Goal: Complete application form: Complete application form

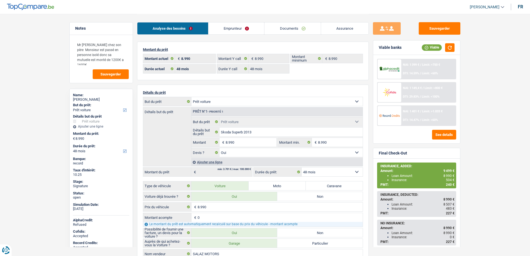
select select "car"
select select "48"
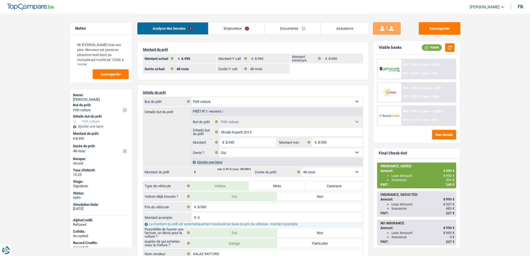
select select "car"
select select "yes"
select select "48"
select select "32"
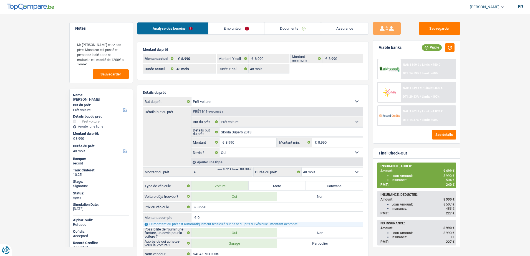
select select "single"
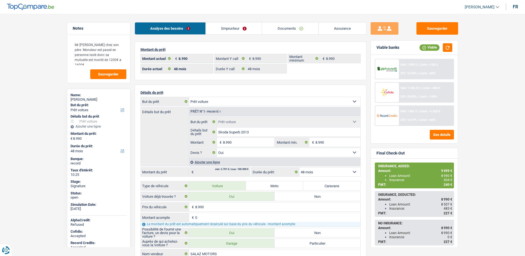
click at [229, 31] on link "Emprunteur" at bounding box center [234, 28] width 56 height 12
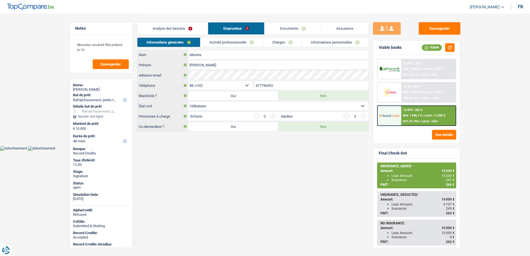
select select "houseOrGarden"
select select "48"
select select "32"
select select "single"
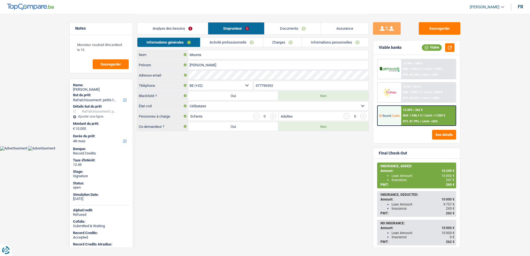
click at [295, 34] on li "Documents" at bounding box center [292, 28] width 57 height 12
click at [294, 32] on link "Documents" at bounding box center [293, 28] width 56 height 12
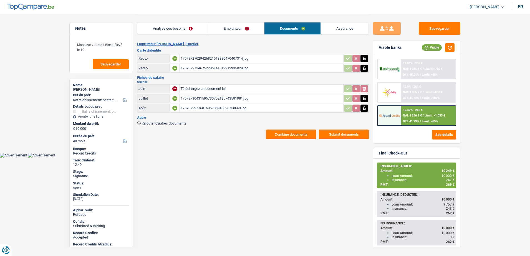
click at [220, 90] on input "Téléchargez un document ici" at bounding box center [262, 89] width 162 height 8
click at [220, 99] on div "17578730431595730702135743581981.jpg" at bounding box center [262, 98] width 162 height 8
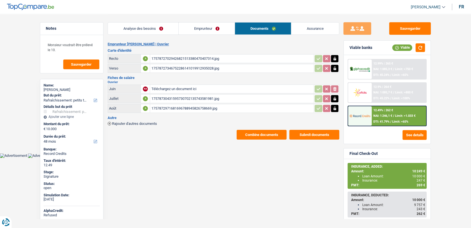
click at [176, 107] on div "1757872971681696788945826758669.jpg" at bounding box center [232, 108] width 162 height 8
click at [205, 95] on div "17578730431595730702135743581981.jpg" at bounding box center [232, 98] width 162 height 8
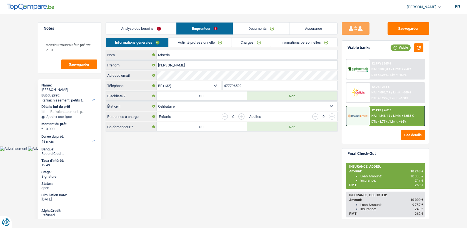
select select "houseOrGarden"
select select "48"
select select "32"
select select "single"
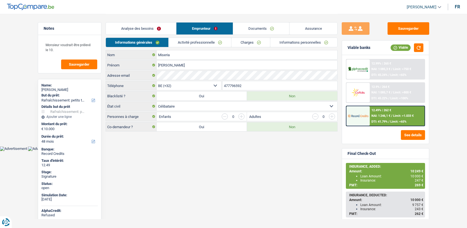
select select "worker"
select select "netSalary"
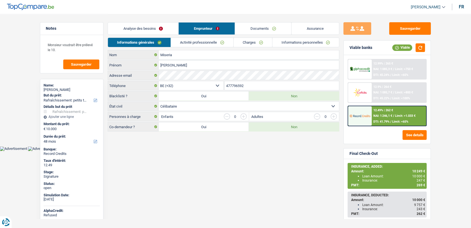
click at [215, 43] on link "Activité professionnelle" at bounding box center [202, 42] width 62 height 9
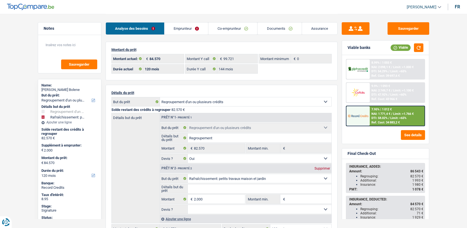
select select "refinancing"
select select "houseOrGarden"
select select "120"
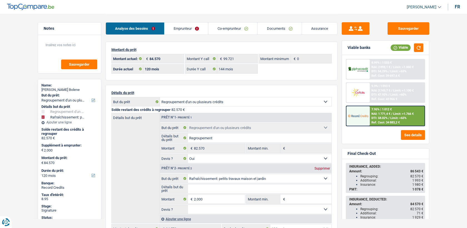
select select "144"
select select "refinancing"
select select "yes"
select select "houseOrGarden"
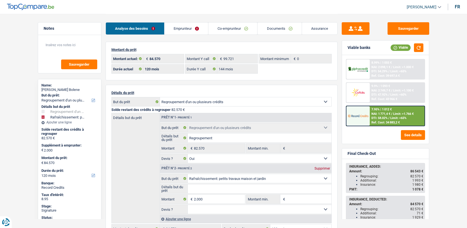
select select "120"
click at [379, 117] on span "DTI: 58.02%" at bounding box center [379, 118] width 16 height 4
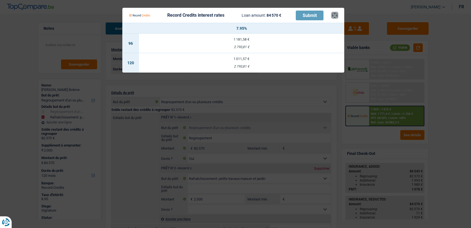
click at [334, 15] on button "×" at bounding box center [335, 15] width 6 height 6
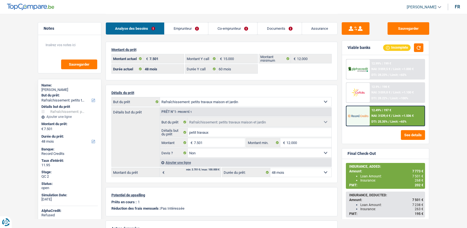
select select "houseOrGarden"
select select "48"
select select "60"
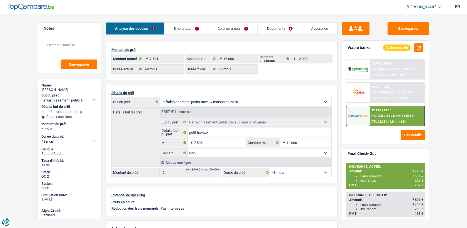
select select "houseOrGarden"
select select "false"
select select "48"
click at [269, 27] on link "Documents" at bounding box center [279, 28] width 44 height 12
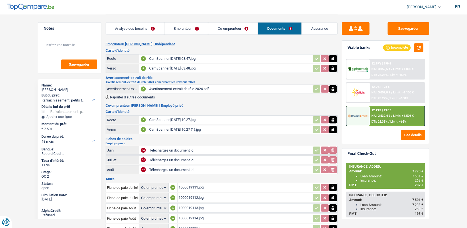
click at [193, 24] on link "Emprunteur" at bounding box center [186, 28] width 44 height 12
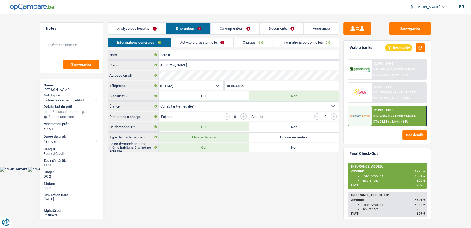
click at [211, 44] on link "Activité professionnelle" at bounding box center [202, 42] width 62 height 9
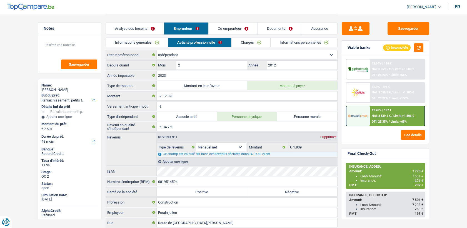
click at [294, 42] on link "Informations personnelles" at bounding box center [303, 42] width 67 height 9
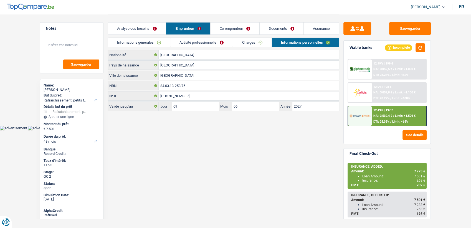
click at [149, 43] on link "Informations générales" at bounding box center [139, 42] width 62 height 9
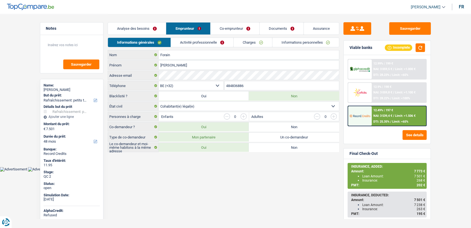
drag, startPoint x: 319, startPoint y: 132, endPoint x: 374, endPoint y: 148, distance: 57.7
click at [373, 147] on div "Notes Sauvegarder Name: Julien Forain But du prêt: Confort maison: meubles, tex…" at bounding box center [236, 83] width 400 height 139
drag, startPoint x: 374, startPoint y: 148, endPoint x: 358, endPoint y: 108, distance: 42.7
click at [358, 108] on div at bounding box center [359, 115] width 23 height 19
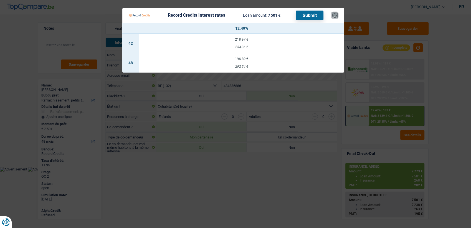
click at [335, 16] on button "×" at bounding box center [335, 15] width 6 height 6
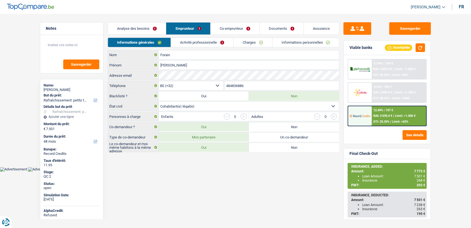
drag, startPoint x: 290, startPoint y: 4, endPoint x: 288, endPoint y: 1, distance: 3.1
click at [290, 4] on header "Dafina Haziri Se déconnecter fr" at bounding box center [235, 7] width 471 height 14
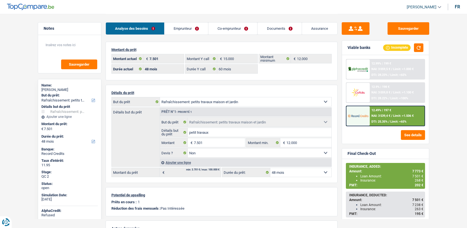
select select "houseOrGarden"
select select "48"
select select "60"
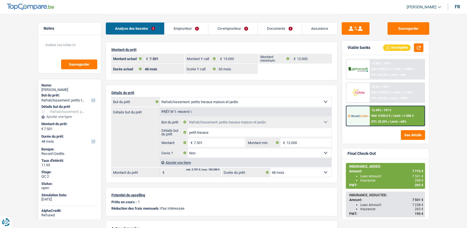
select select "houseOrGarden"
select select "false"
select select "48"
click at [383, 115] on span "NAI: 3 539,4 €" at bounding box center [380, 116] width 19 height 4
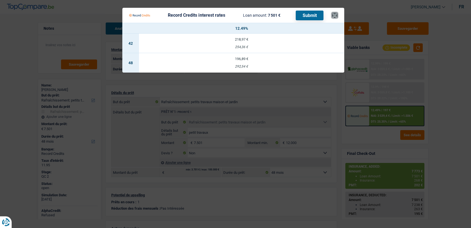
click at [333, 16] on button "×" at bounding box center [335, 15] width 6 height 6
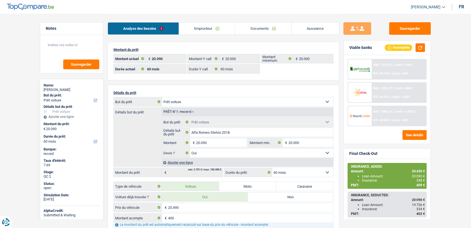
select select "car"
select select "60"
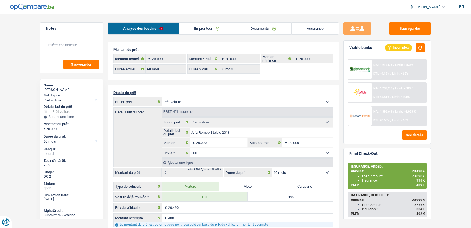
select select "car"
select select "yes"
select select "60"
select select "32"
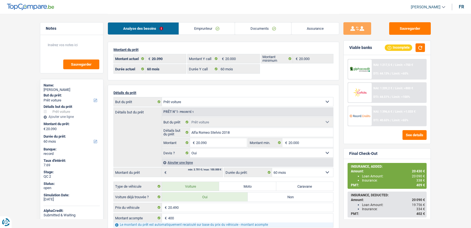
select select "single"
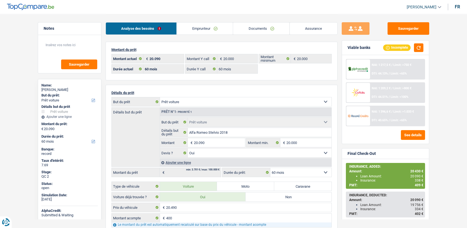
click at [201, 27] on link "Emprunteur" at bounding box center [205, 28] width 56 height 12
select select "car"
select select "60"
select select "32"
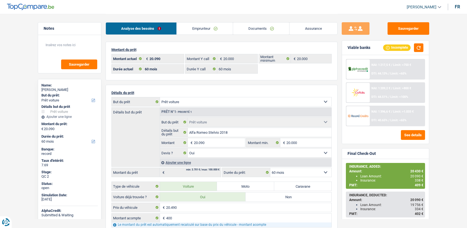
select select "single"
click at [198, 31] on link "Emprunteur" at bounding box center [205, 28] width 56 height 12
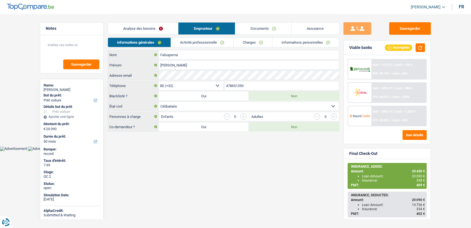
click at [220, 39] on link "Activité professionnelle" at bounding box center [202, 42] width 62 height 9
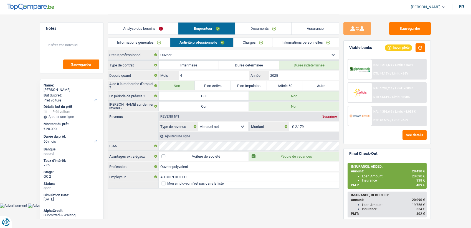
click at [259, 30] on link "Documents" at bounding box center [263, 28] width 56 height 12
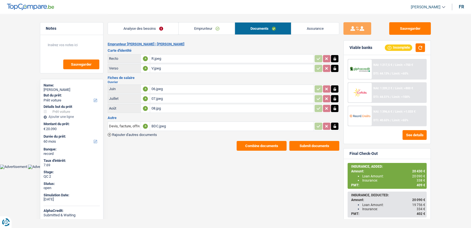
click at [152, 99] on div "07.jpeg" at bounding box center [232, 98] width 162 height 8
click at [209, 24] on link "Emprunteur" at bounding box center [207, 28] width 56 height 12
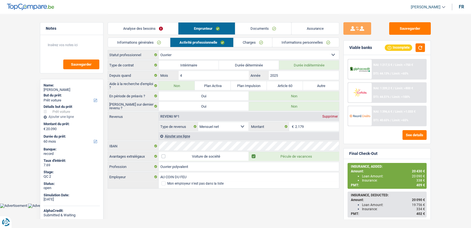
click at [18, 77] on main "Notes Sauvegarder Name: Fabio Falsaperna But du prêt: Confort maison: meubles, …" at bounding box center [235, 101] width 471 height 203
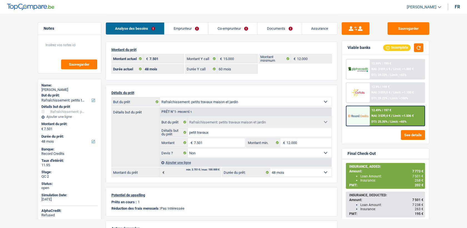
select select "houseOrGarden"
select select "48"
select select "60"
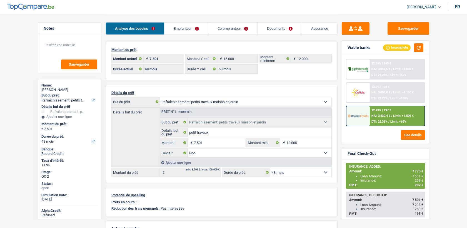
select select "houseOrGarden"
select select "false"
select select "48"
click at [371, 114] on span "NAI: 3 539,4 €" at bounding box center [380, 116] width 19 height 4
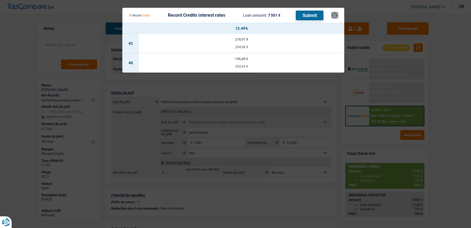
click at [336, 13] on button "×" at bounding box center [335, 15] width 6 height 6
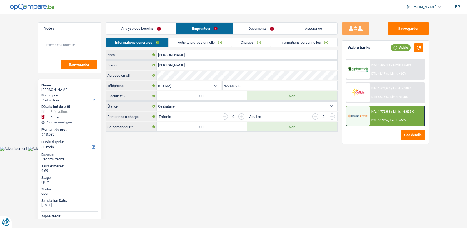
select select "car"
select select "other"
select select "60"
select select "32"
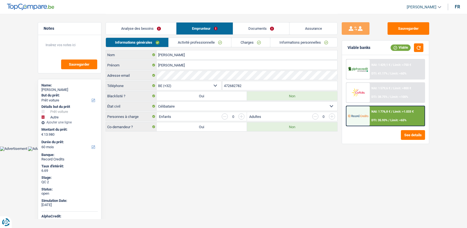
select select "single"
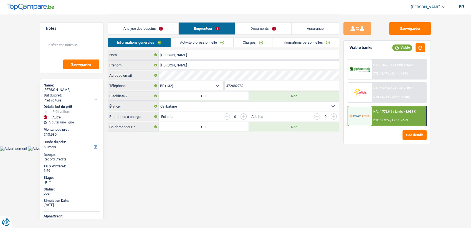
click at [302, 43] on link "Informations personnelles" at bounding box center [306, 42] width 67 height 9
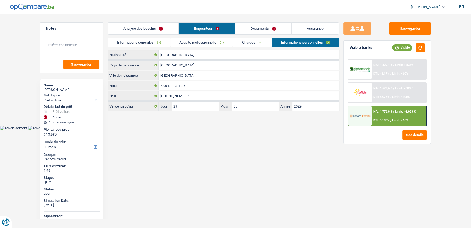
click at [256, 40] on link "Charges" at bounding box center [252, 42] width 39 height 9
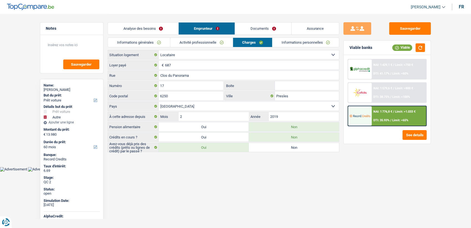
click at [189, 44] on link "Activité professionnelle" at bounding box center [201, 42] width 62 height 9
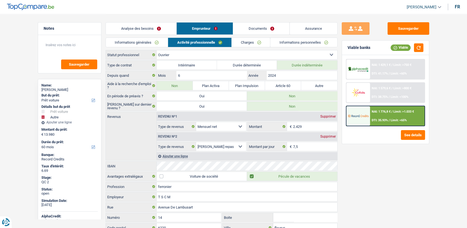
click at [260, 32] on link "Documents" at bounding box center [261, 28] width 56 height 12
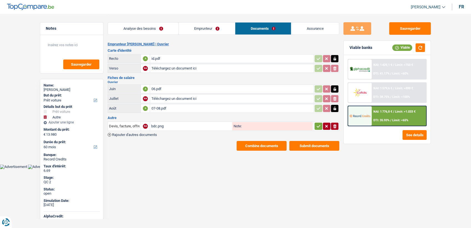
click at [159, 88] on div "06.pdf" at bounding box center [232, 89] width 162 height 8
click at [155, 108] on div "07-08.pdf" at bounding box center [232, 108] width 162 height 8
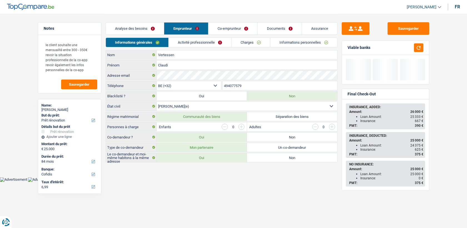
select select "renovation"
select select "84"
select select "cofidis"
select select "84"
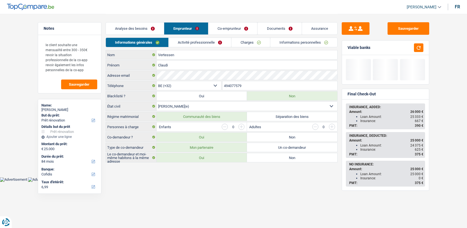
select select "60"
select select "renovation"
select select "yes"
select select "84"
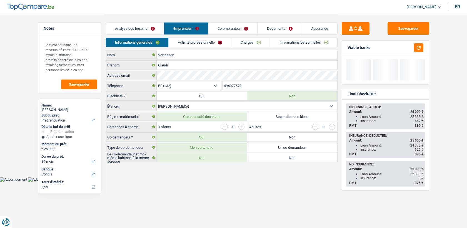
select select "32"
select select "married"
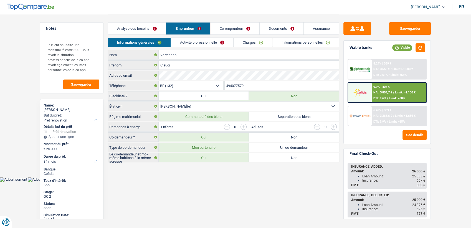
click at [150, 26] on link "Analyse des besoins" at bounding box center [137, 28] width 58 height 12
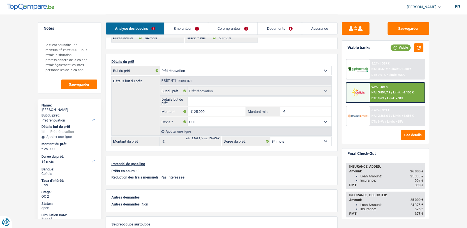
scroll to position [62, 0]
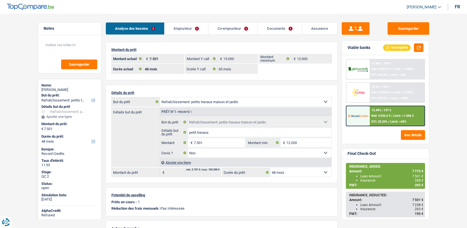
select select "houseOrGarden"
select select "48"
select select "60"
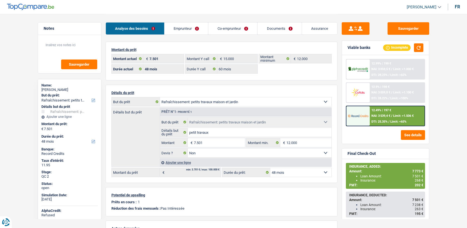
select select "houseOrGarden"
select select "false"
select select "48"
select select "privateEmployee"
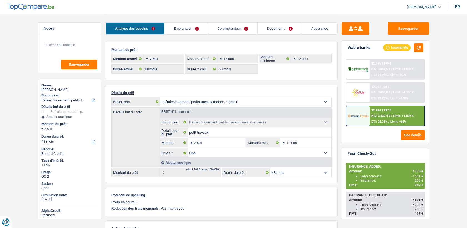
select select "netSalary"
select select "mealVouchers"
select select "BE"
select select "courierFitnessTaxi"
click at [190, 22] on link "Emprunteur" at bounding box center [186, 28] width 44 height 12
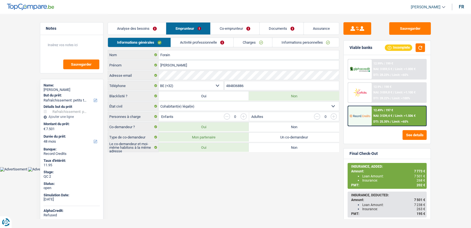
click at [184, 43] on link "Activité professionnelle" at bounding box center [202, 42] width 62 height 9
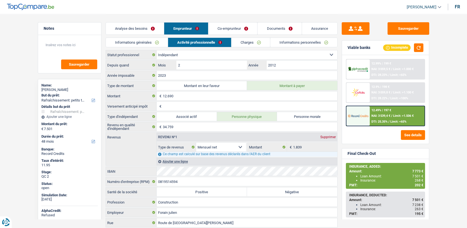
click at [220, 28] on link "Co-emprunteur" at bounding box center [232, 28] width 49 height 12
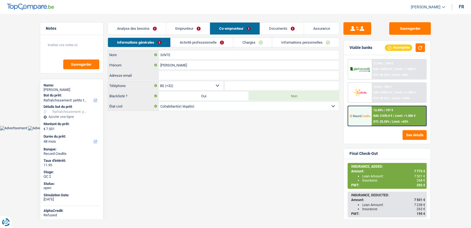
click at [201, 42] on link "Activité professionnelle" at bounding box center [202, 42] width 62 height 9
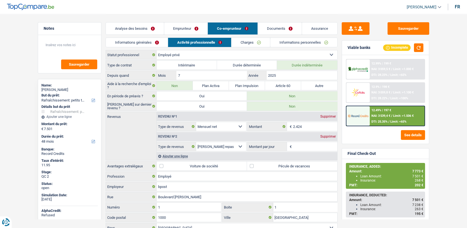
click at [197, 33] on link "Emprunteur" at bounding box center [186, 28] width 44 height 12
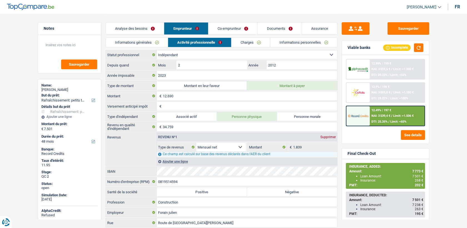
click at [230, 29] on link "Co-emprunteur" at bounding box center [232, 28] width 49 height 12
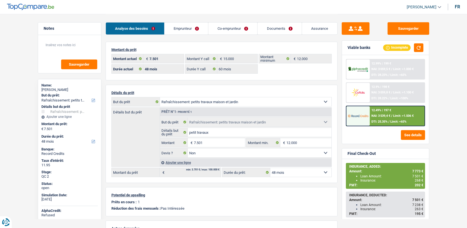
select select "houseOrGarden"
select select "48"
select select "32"
select select "cohabitation"
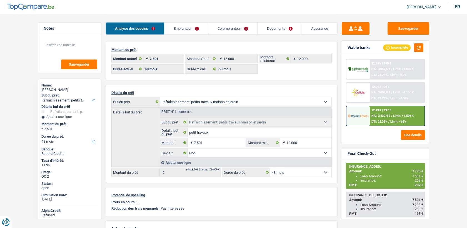
select select "privateEmployee"
select select "netSalary"
select select "mealVouchers"
select select "BE"
select select "courierFitnessTaxi"
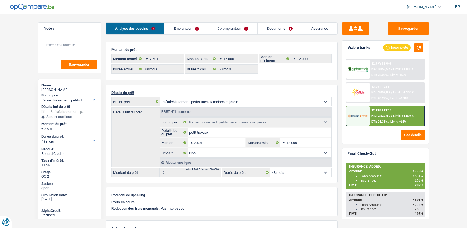
click at [197, 31] on link "Emprunteur" at bounding box center [186, 28] width 44 height 12
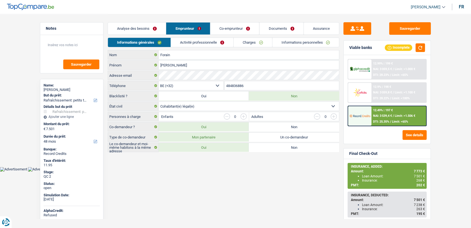
click at [212, 43] on link "Activité professionnelle" at bounding box center [202, 42] width 62 height 9
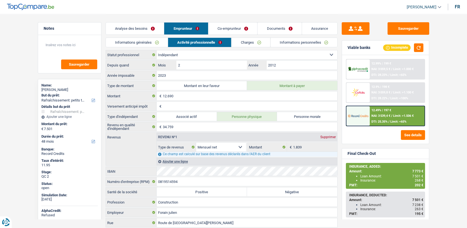
click at [235, 42] on link "Charges" at bounding box center [250, 42] width 39 height 9
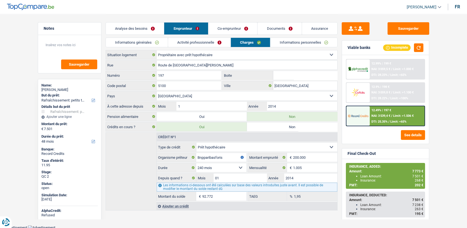
click at [225, 29] on link "Co-emprunteur" at bounding box center [232, 28] width 49 height 12
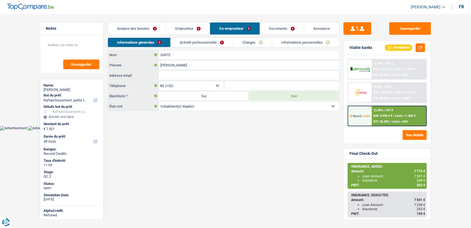
click at [221, 40] on link "Activité professionnelle" at bounding box center [202, 42] width 62 height 9
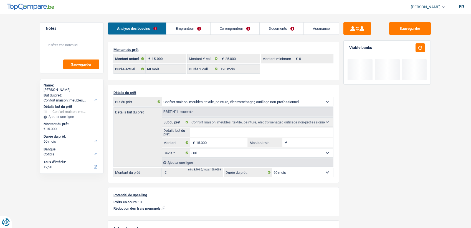
select select "household"
select select "60"
select select "cofidis"
select select "60"
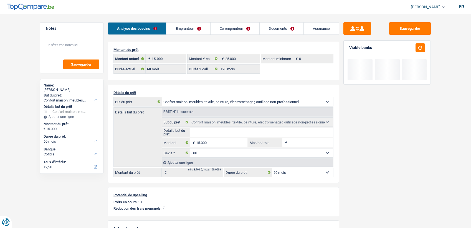
select select "120"
select select "household"
select select "yes"
select select "60"
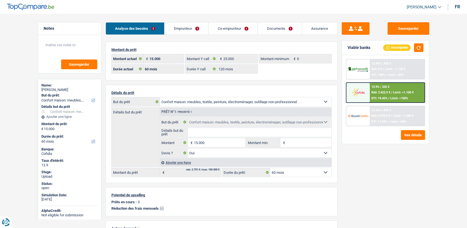
click at [375, 94] on div "12.9% | 335 € NAI: 2 422,9 € / Limit: >1.100 € DTI: 19.45% / Limit: <100%" at bounding box center [396, 92] width 55 height 19
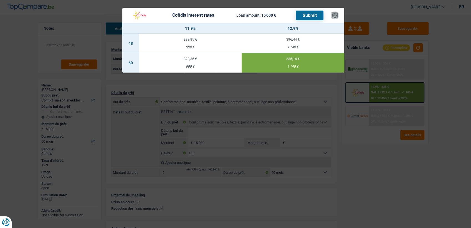
click at [338, 16] on button "×" at bounding box center [335, 15] width 6 height 6
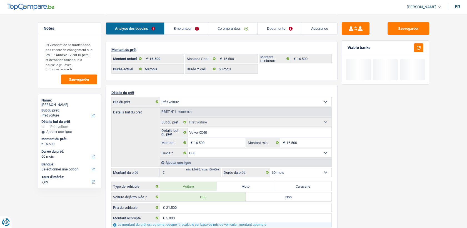
select select "car"
select select "60"
click at [267, 31] on link "Documents" at bounding box center [279, 28] width 44 height 12
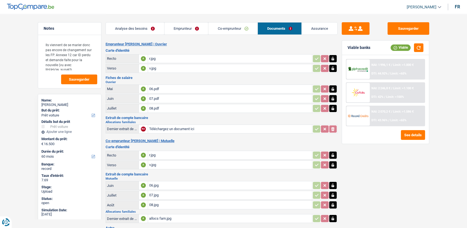
click at [153, 58] on div "r.jpg" at bounding box center [230, 58] width 162 height 8
click at [155, 153] on div "r.jpg" at bounding box center [230, 155] width 162 height 8
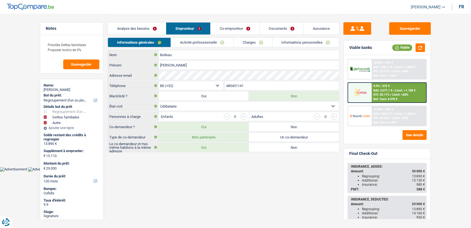
select select "refinancing"
select select "familyDebt"
select select "other"
select select "120"
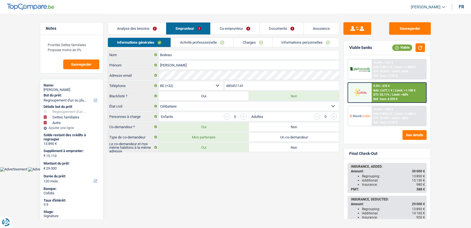
select select "32"
select select "single"
select select "ownerWithMortgage"
select select "BE"
select select "carLoan"
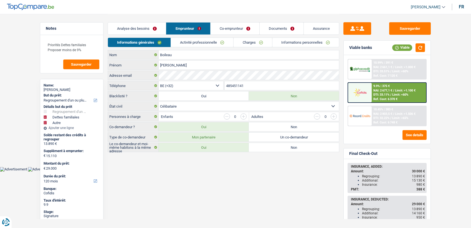
select select "60"
select select "cardOrCredit"
select select "carLoan"
select select "42"
select select "mortgage"
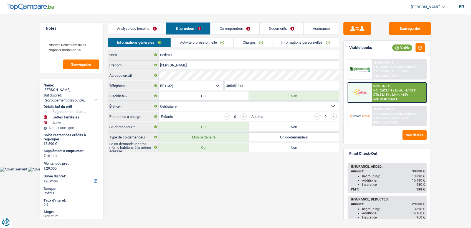
select select "300"
click at [285, 43] on link "Informations personnelles" at bounding box center [306, 42] width 67 height 9
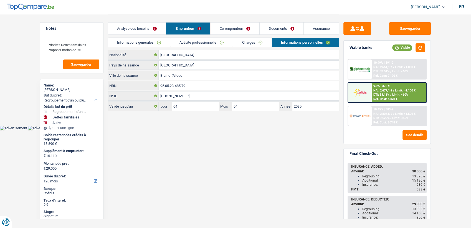
click at [258, 40] on link "Charges" at bounding box center [252, 42] width 39 height 9
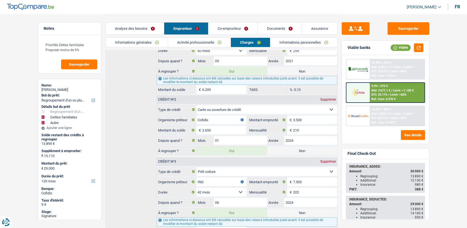
scroll to position [128, 0]
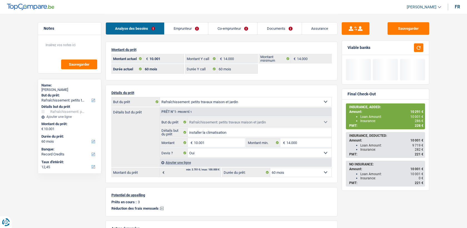
select select "houseOrGarden"
select select "60"
select select "32"
select select "cohabitation"
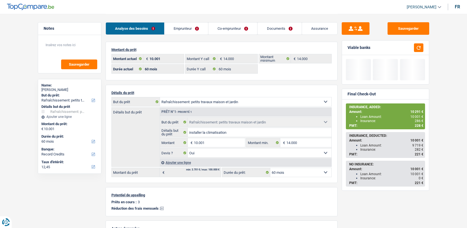
select select "worker"
select select "netSalary"
select select "BE"
click at [185, 31] on link "Emprunteur" at bounding box center [186, 28] width 44 height 12
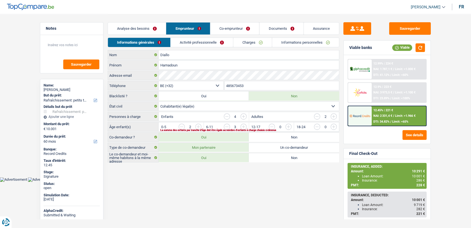
click at [183, 41] on link "Activité professionnelle" at bounding box center [202, 42] width 62 height 9
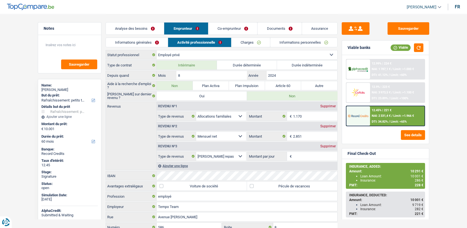
click at [240, 43] on link "Charges" at bounding box center [250, 42] width 39 height 9
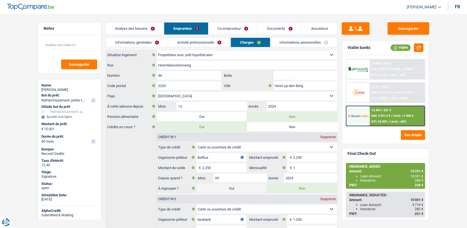
drag, startPoint x: 249, startPoint y: 24, endPoint x: 249, endPoint y: 35, distance: 10.5
click at [248, 24] on link "Co-emprunteur" at bounding box center [232, 28] width 49 height 12
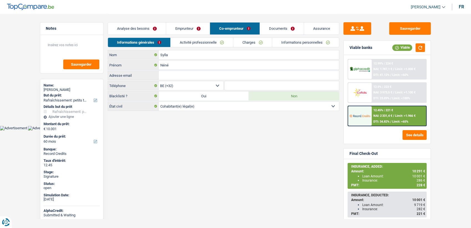
click at [248, 42] on link "Charges" at bounding box center [252, 42] width 39 height 9
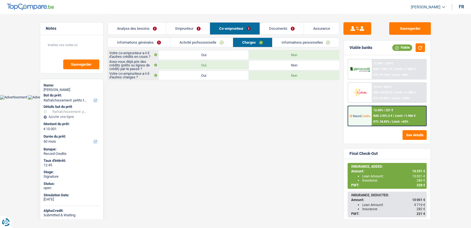
click at [217, 39] on link "Activité professionnelle" at bounding box center [201, 42] width 62 height 9
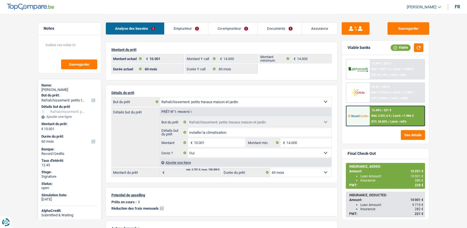
select select "houseOrGarden"
select select "60"
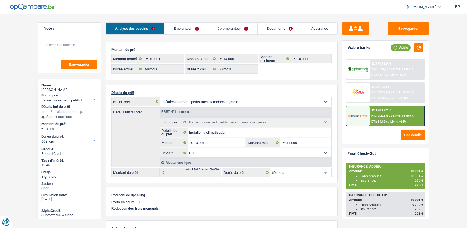
select select "houseOrGarden"
select select "yes"
select select "60"
click at [193, 28] on link "Emprunteur" at bounding box center [186, 28] width 44 height 12
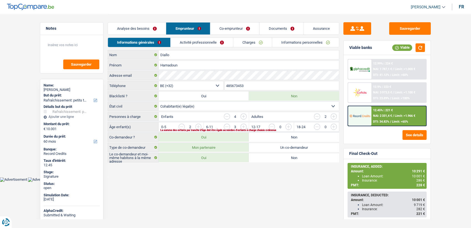
click at [295, 40] on link "Informations personnelles" at bounding box center [305, 42] width 67 height 9
